Goal: Task Accomplishment & Management: Use online tool/utility

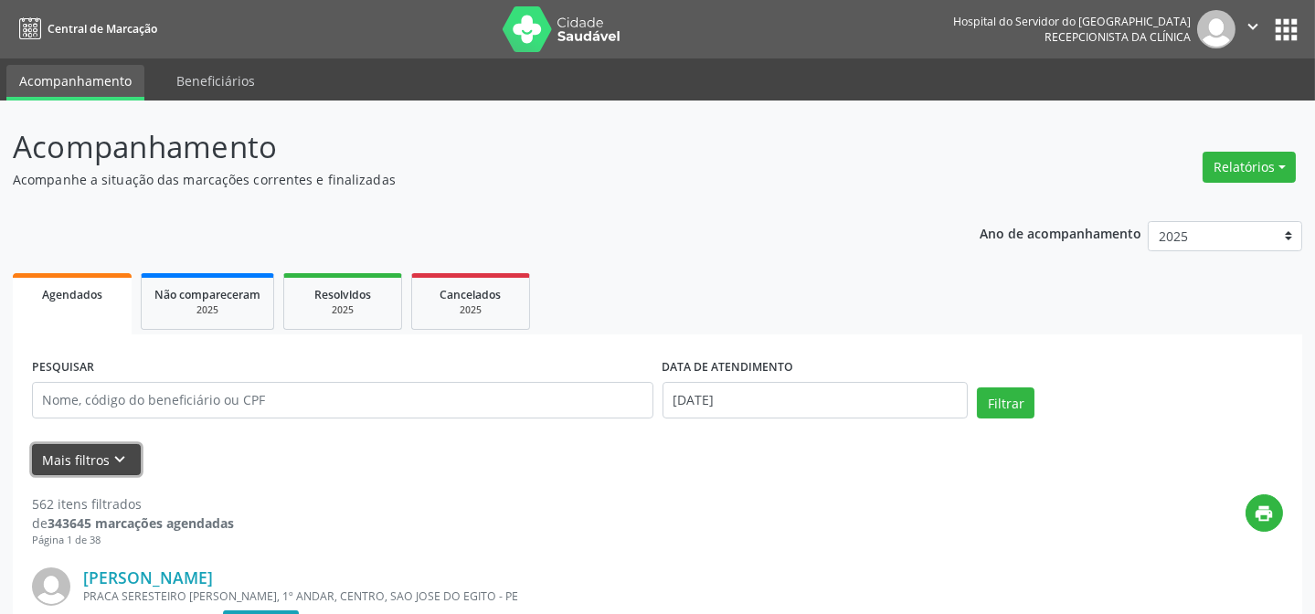
click at [111, 463] on icon "keyboard_arrow_down" at bounding box center [121, 460] width 20 height 20
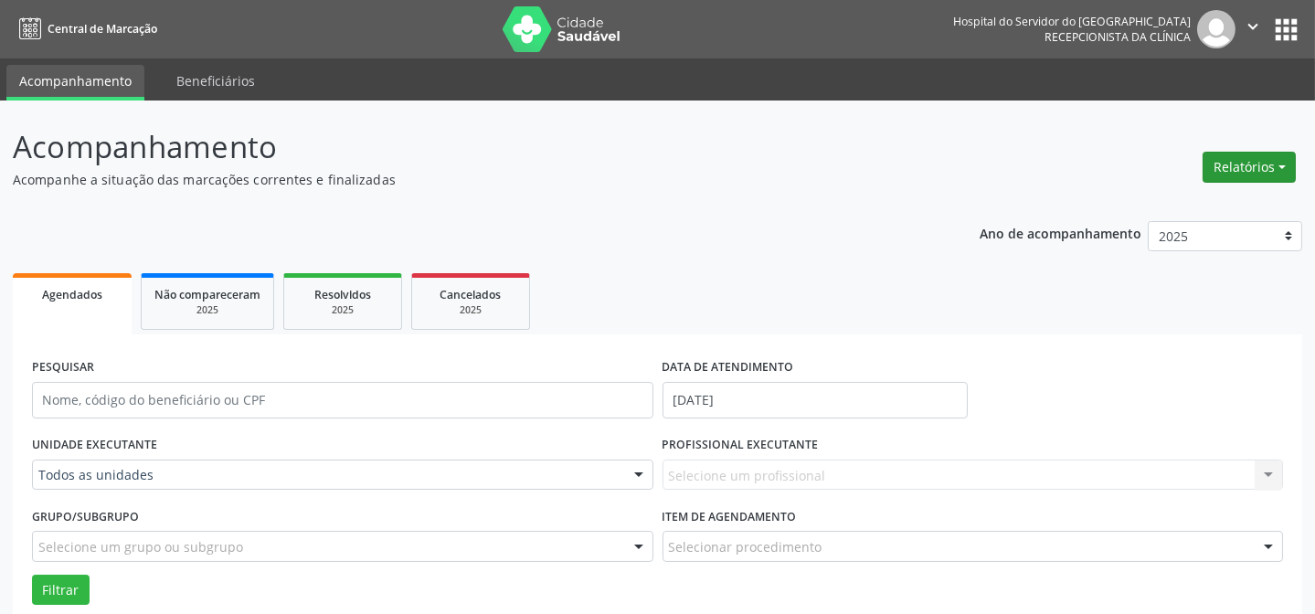
click at [1267, 164] on button "Relatórios" at bounding box center [1248, 167] width 93 height 31
click at [1207, 201] on link "Agendamentos" at bounding box center [1197, 206] width 196 height 26
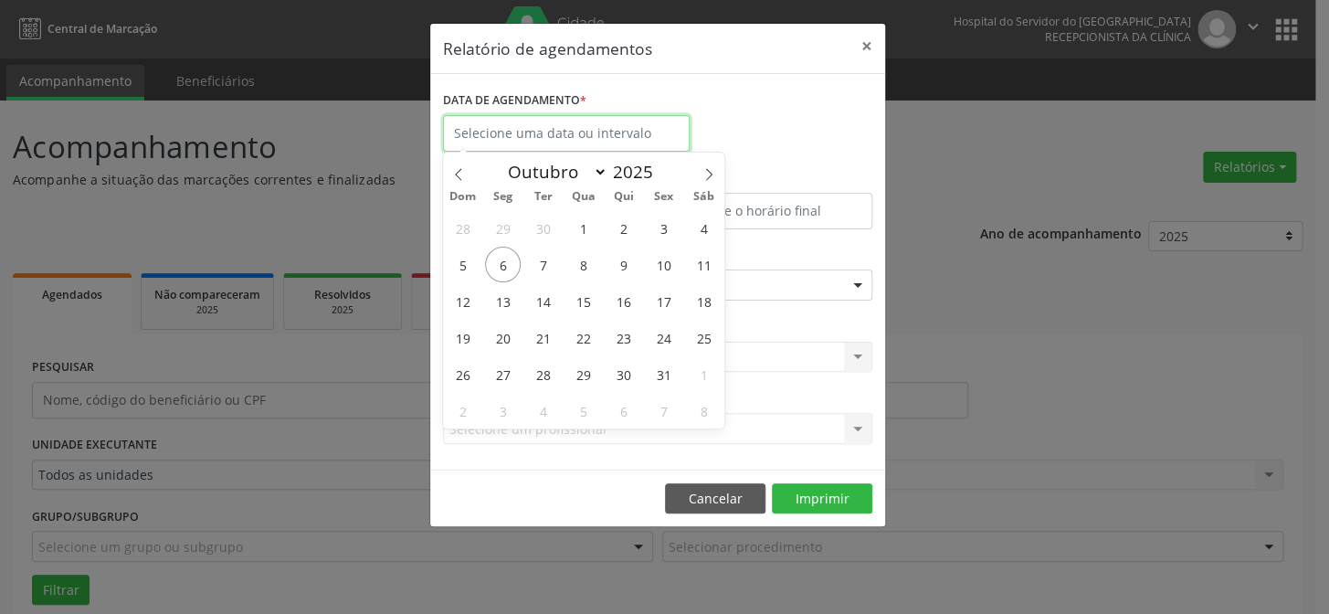
click at [640, 135] on input "text" at bounding box center [566, 133] width 247 height 37
click at [509, 262] on span "6" at bounding box center [503, 265] width 36 height 36
type input "[DATE]"
click at [509, 262] on span "6" at bounding box center [503, 265] width 36 height 36
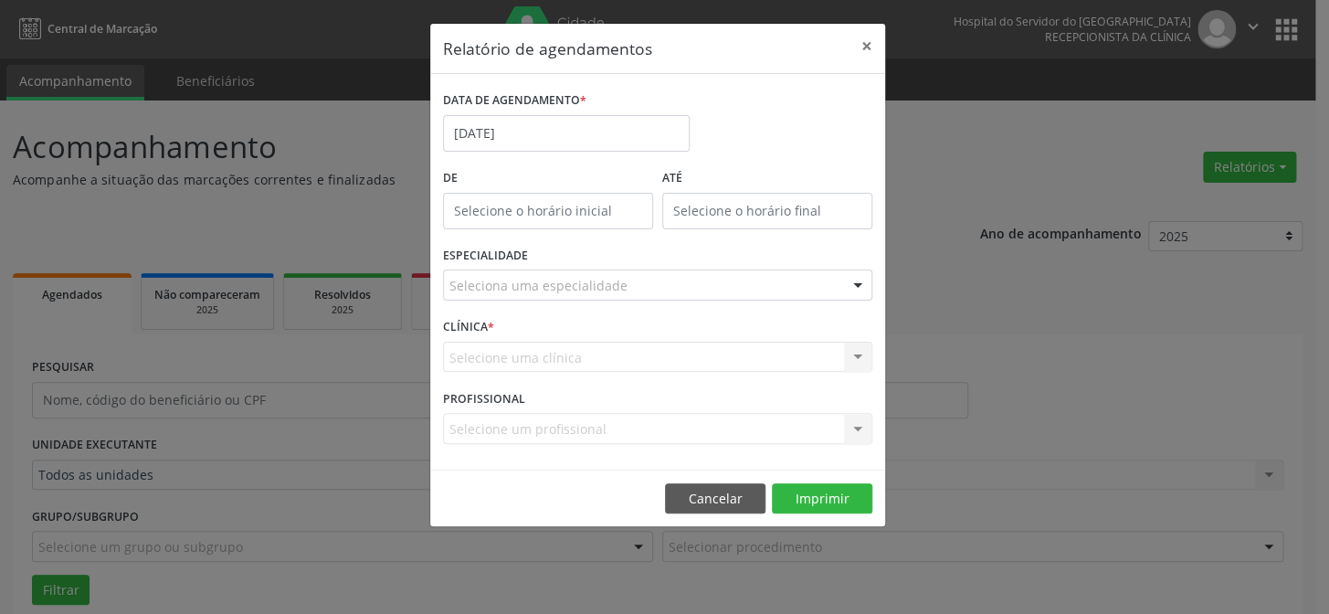
click at [857, 286] on div at bounding box center [857, 285] width 27 height 31
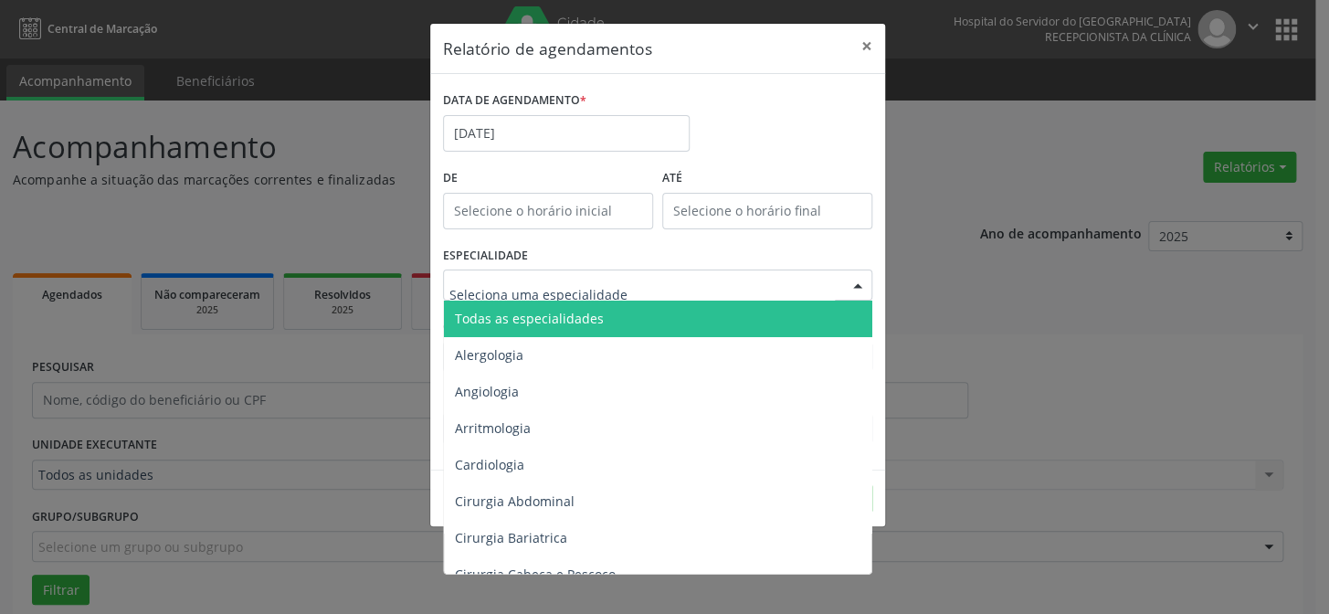
click at [682, 316] on span "Todas as especialidades" at bounding box center [659, 319] width 430 height 37
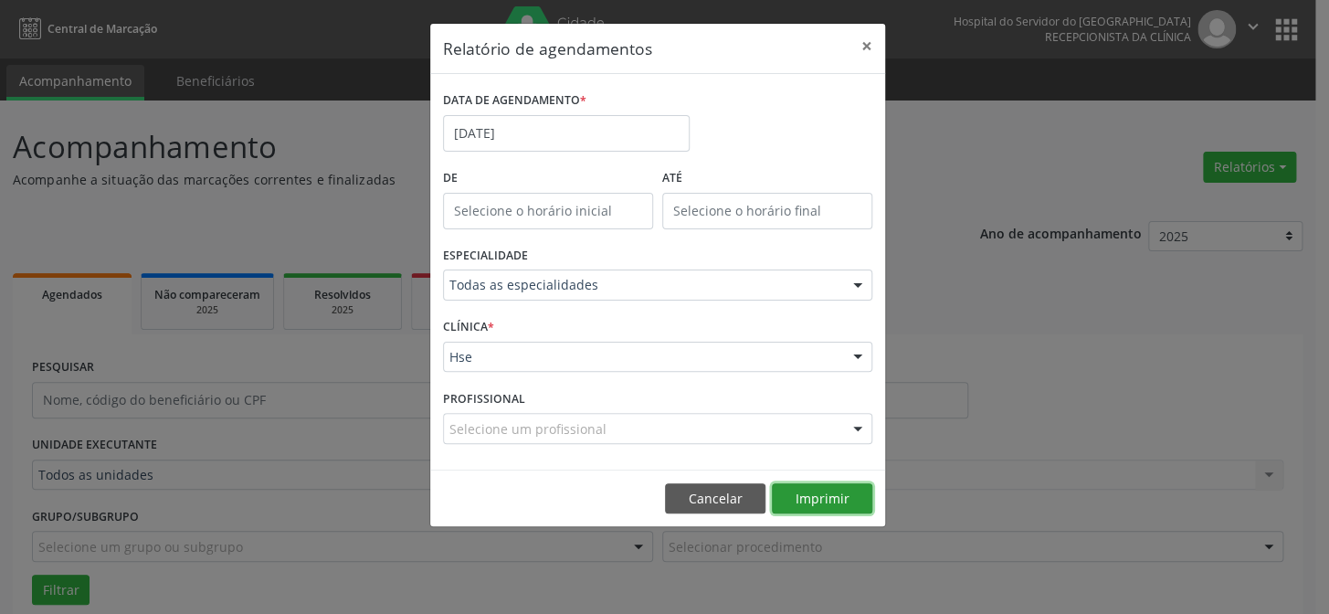
click at [831, 498] on button "Imprimir" at bounding box center [822, 498] width 101 height 31
